Goal: Find specific page/section: Find specific page/section

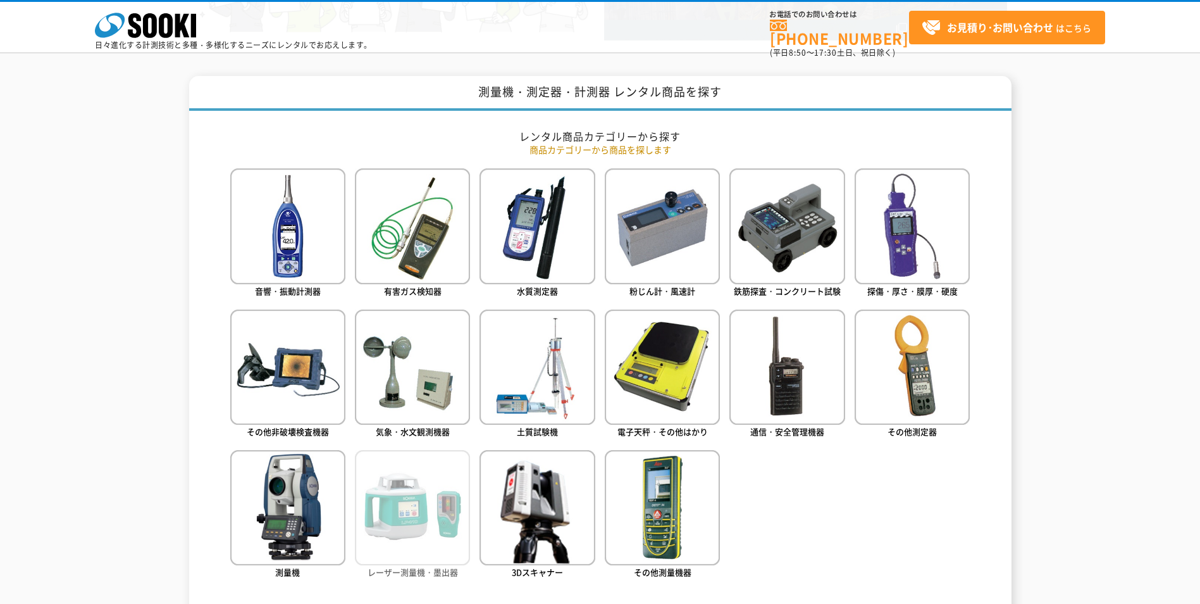
scroll to position [506, 0]
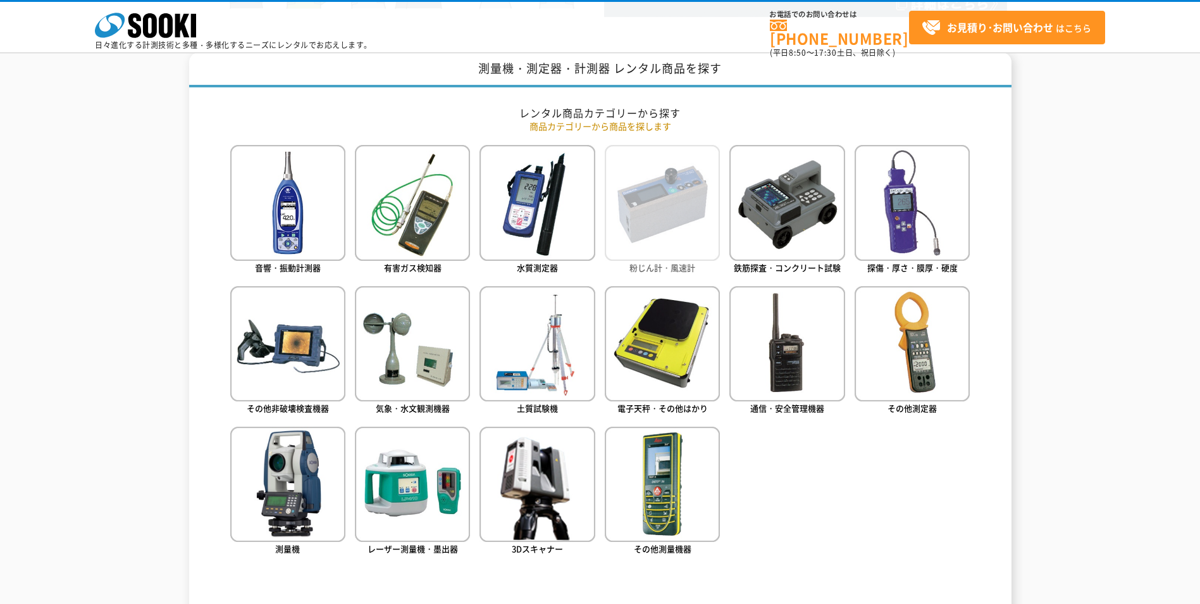
click at [645, 229] on img at bounding box center [662, 202] width 115 height 115
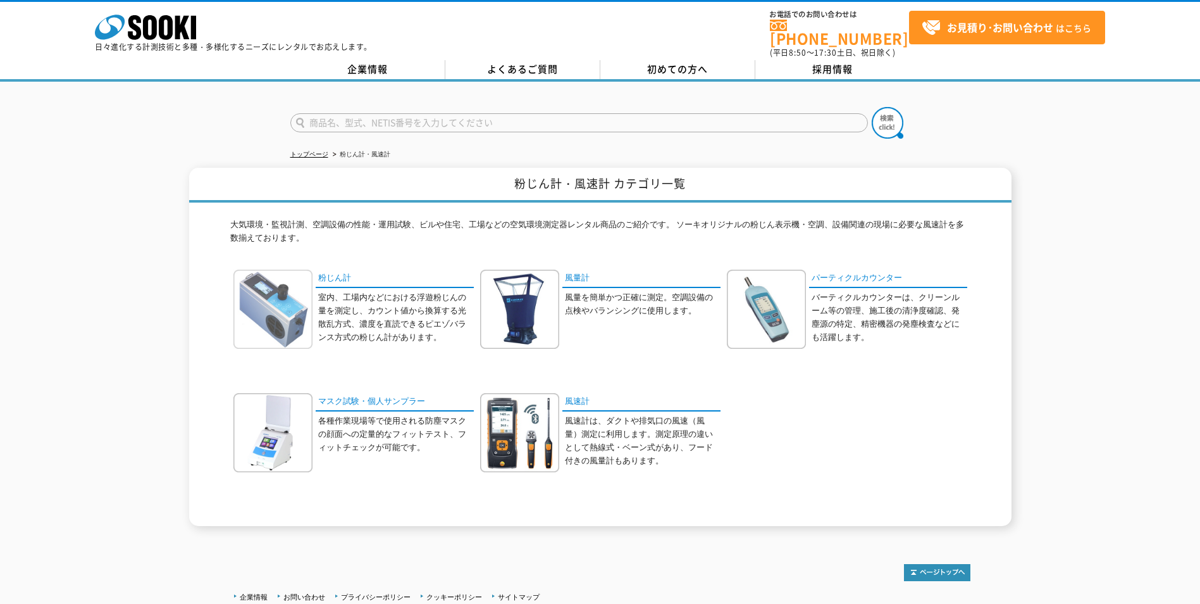
click at [296, 302] on img at bounding box center [272, 309] width 79 height 79
